Goal: Information Seeking & Learning: Learn about a topic

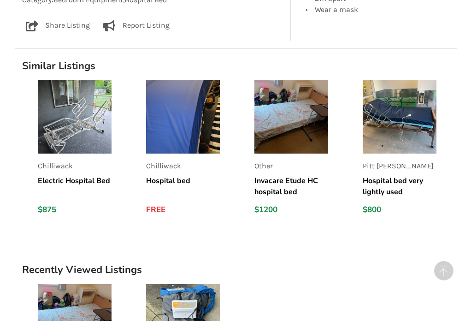
scroll to position [691, 0]
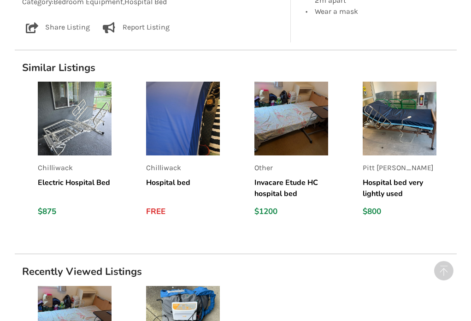
click at [381, 136] on img at bounding box center [400, 119] width 74 height 74
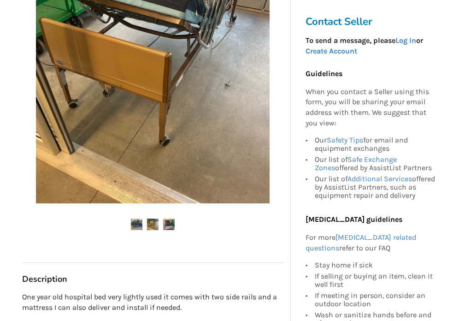
scroll to position [216, 0]
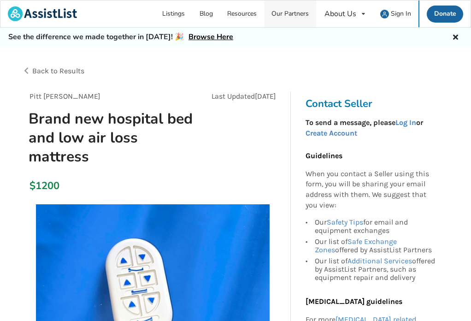
click at [286, 14] on link "Our Partners" at bounding box center [290, 13] width 52 height 27
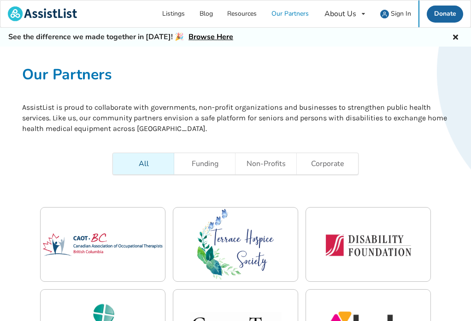
click at [198, 38] on link "Browse Here" at bounding box center [211, 37] width 45 height 10
click at [171, 12] on link "Listings" at bounding box center [173, 13] width 37 height 27
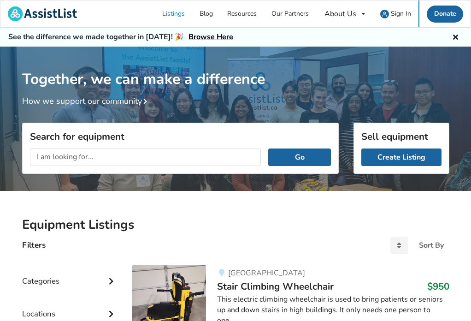
click at [64, 157] on input "text" at bounding box center [145, 157] width 231 height 18
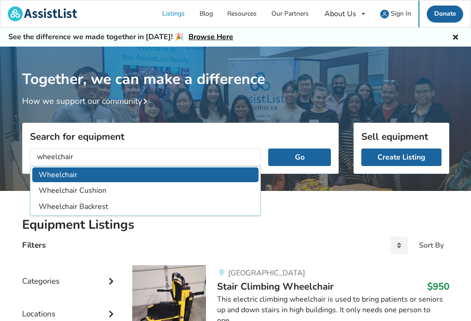
click at [73, 173] on li "Wheelchair" at bounding box center [145, 174] width 227 height 15
type input "Wheelchair"
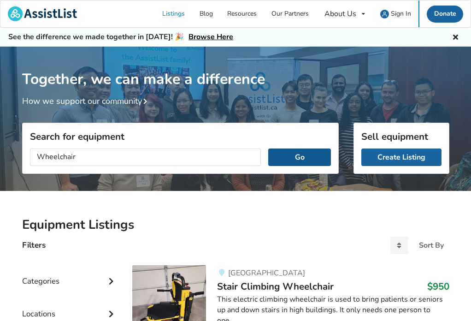
click at [297, 161] on button "Go" at bounding box center [299, 157] width 62 height 18
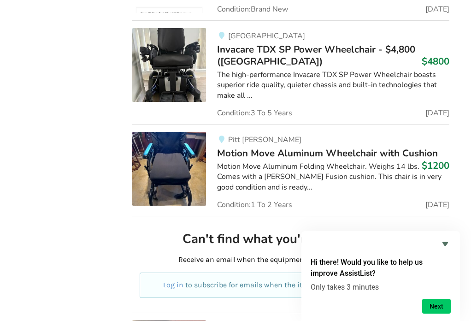
scroll to position [2395, 0]
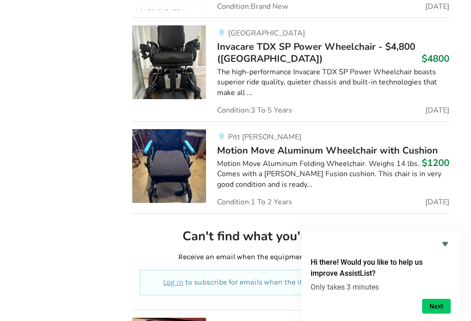
click at [176, 151] on img at bounding box center [169, 166] width 74 height 74
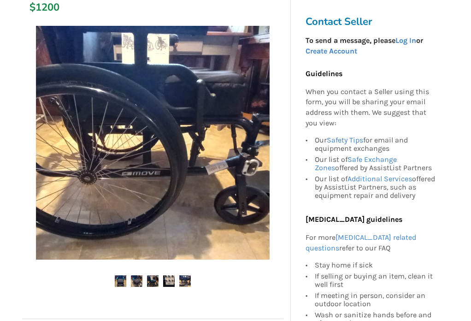
scroll to position [177, 0]
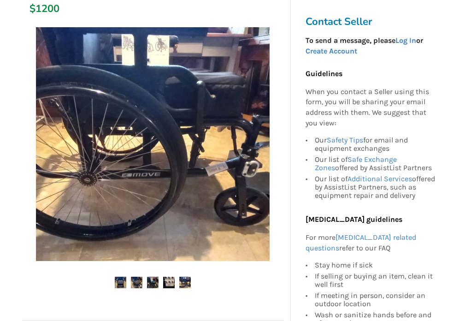
click at [120, 282] on img at bounding box center [121, 283] width 12 height 12
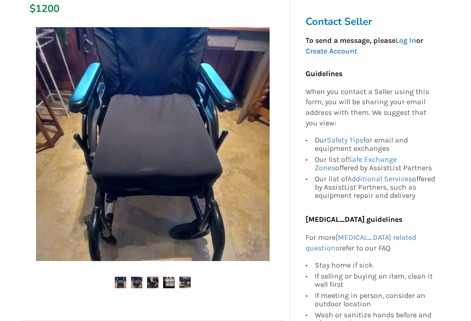
click at [134, 282] on img at bounding box center [137, 283] width 12 height 12
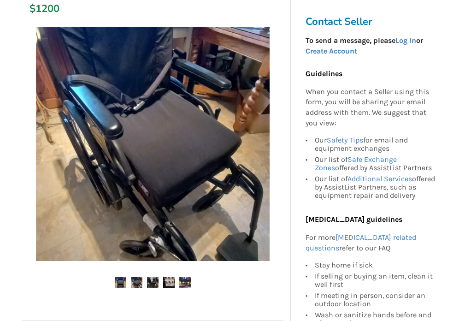
click at [121, 281] on img at bounding box center [121, 283] width 12 height 12
click at [136, 281] on img at bounding box center [137, 283] width 12 height 12
click at [153, 280] on img at bounding box center [153, 283] width 12 height 12
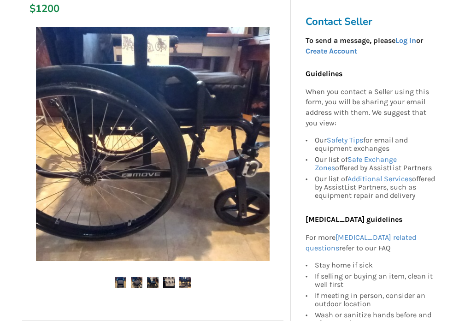
click at [185, 282] on img at bounding box center [185, 283] width 12 height 12
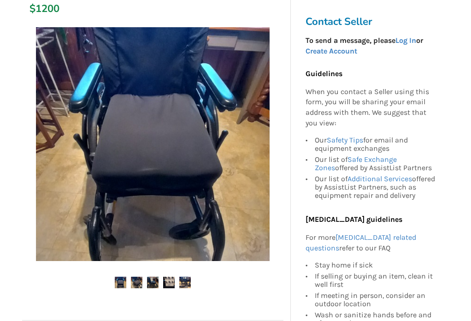
click at [185, 282] on img at bounding box center [185, 283] width 12 height 12
